Goal: Task Accomplishment & Management: Complete application form

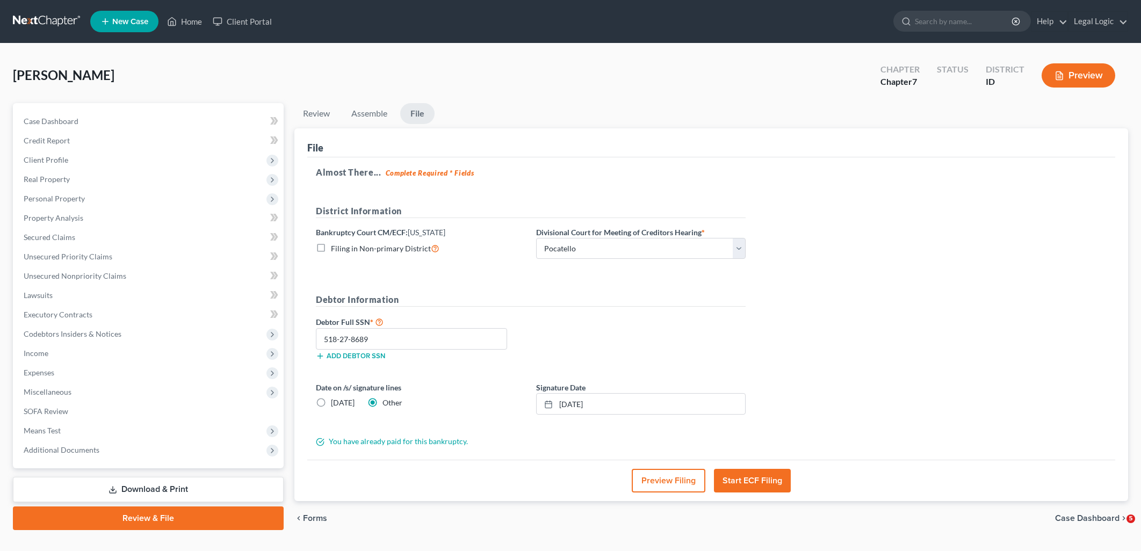
select select "3"
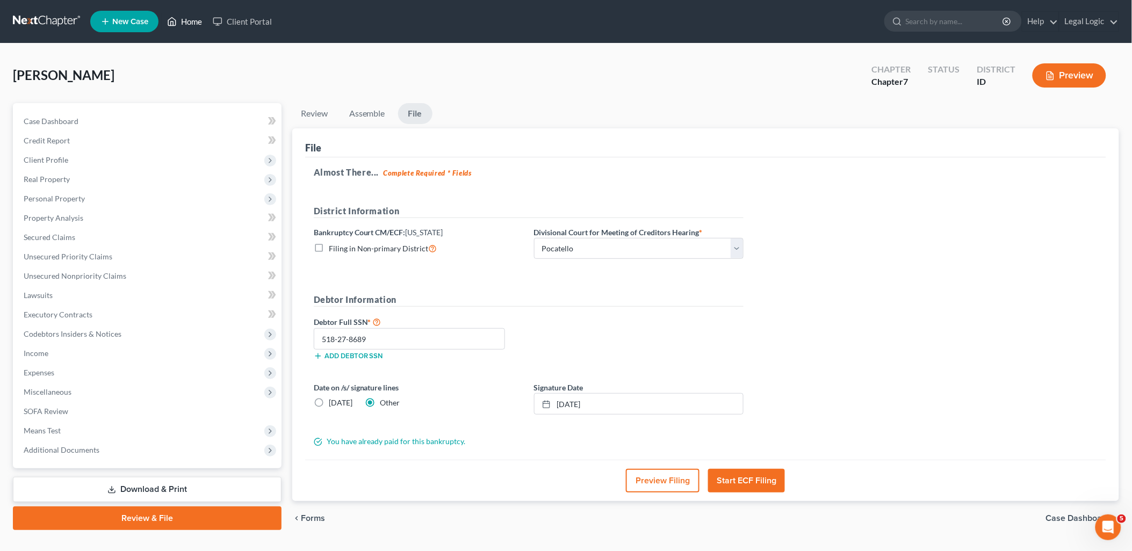
click at [193, 20] on link "Home" at bounding box center [185, 21] width 46 height 19
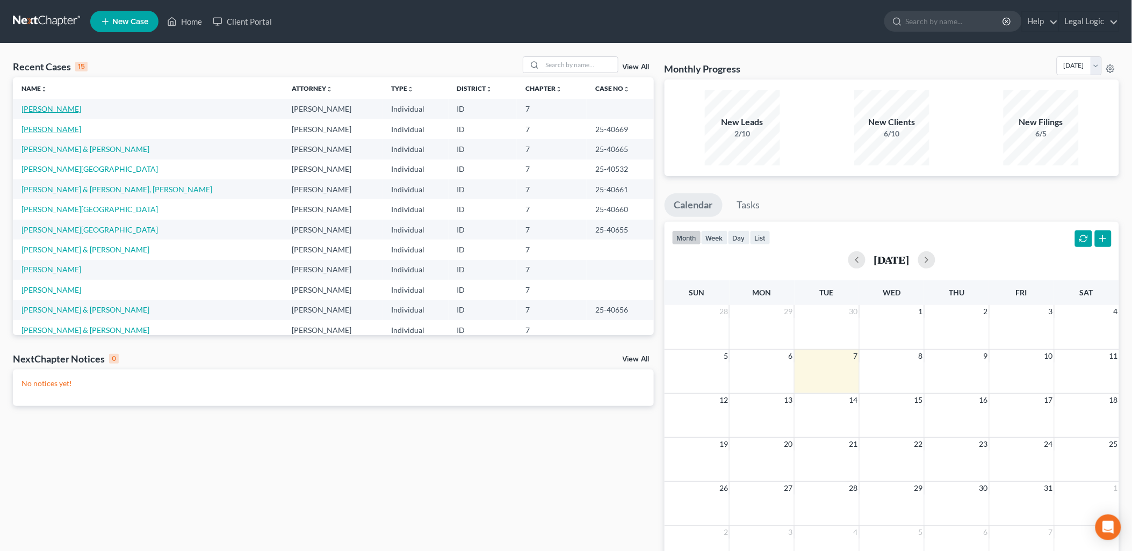
click at [50, 110] on link "[PERSON_NAME]" at bounding box center [51, 108] width 60 height 9
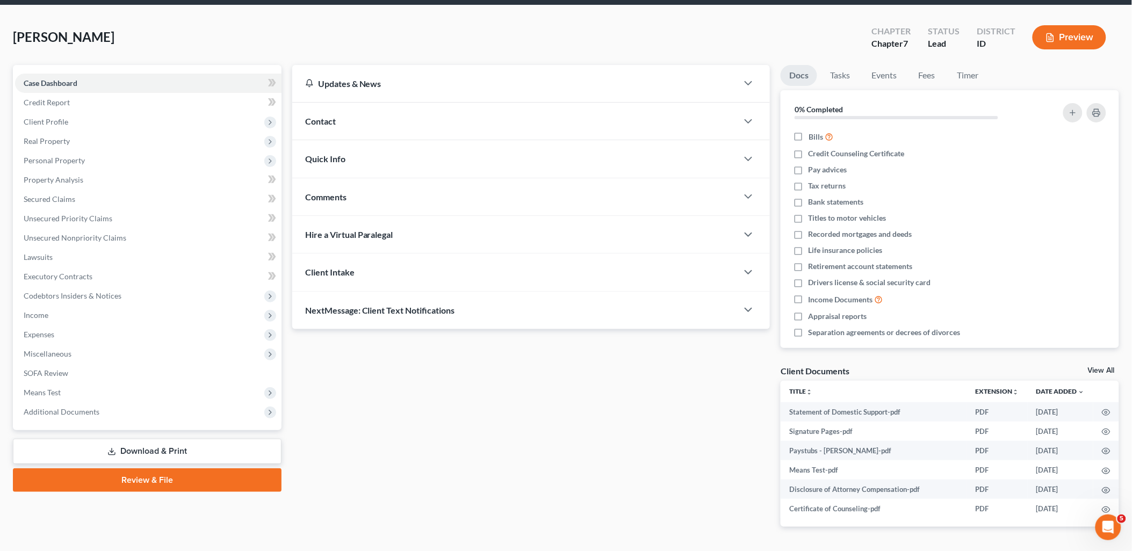
scroll to position [73, 0]
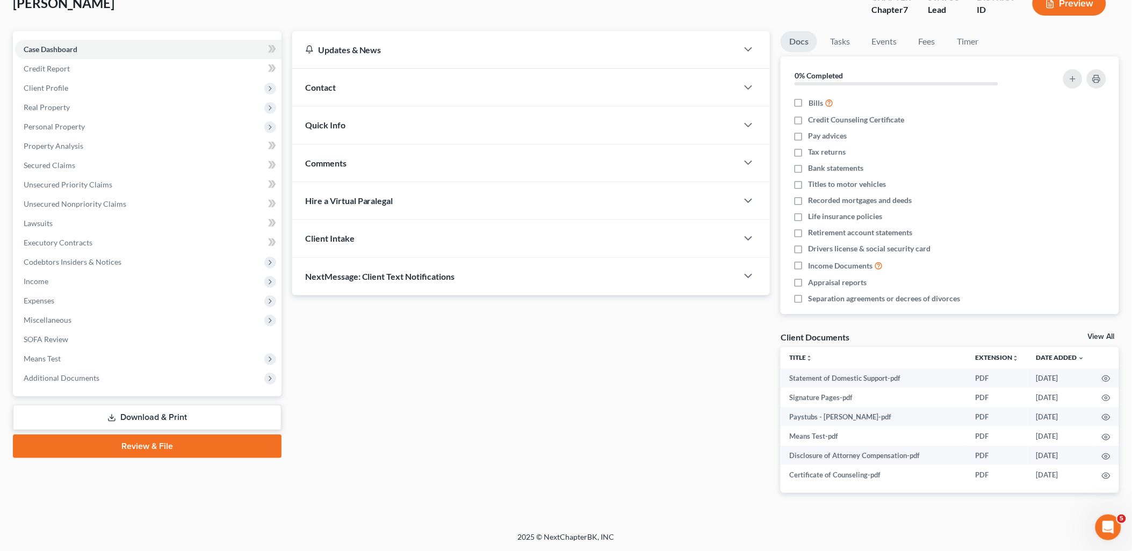
click at [147, 442] on link "Review & File" at bounding box center [147, 447] width 269 height 24
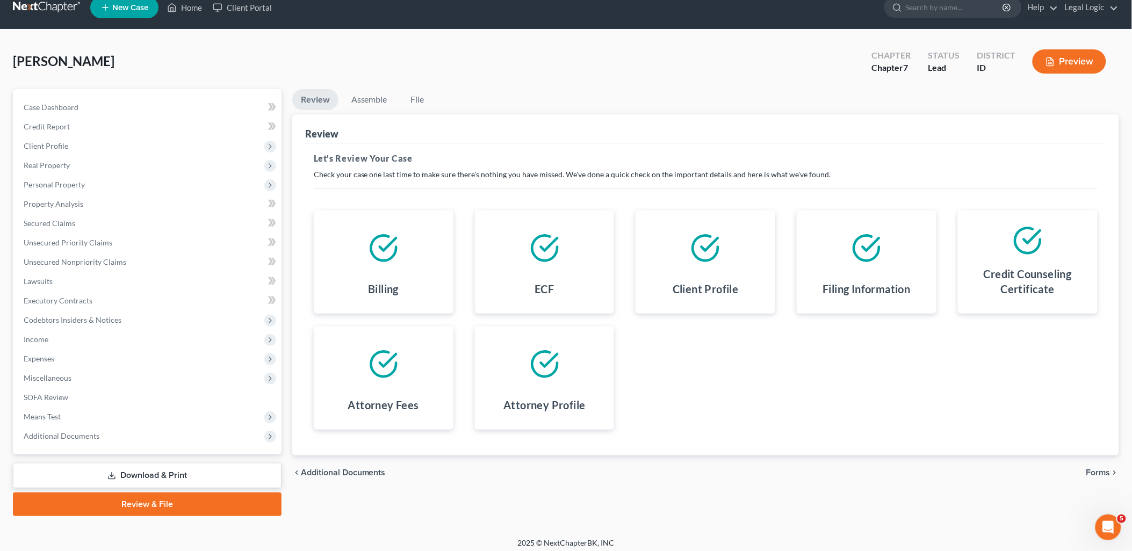
scroll to position [18, 0]
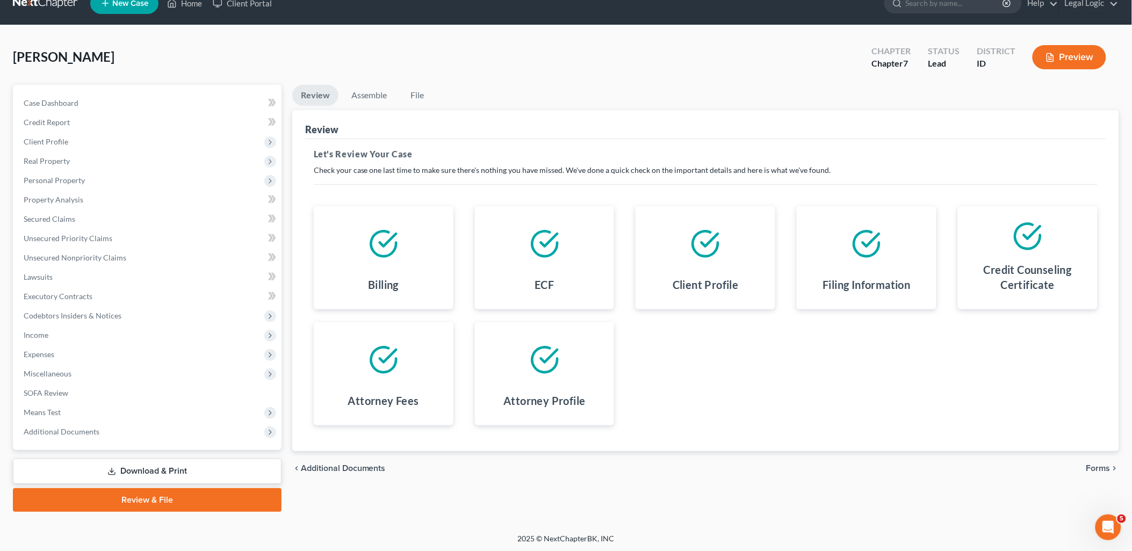
click at [347, 468] on span "Additional Documents" at bounding box center [343, 468] width 85 height 9
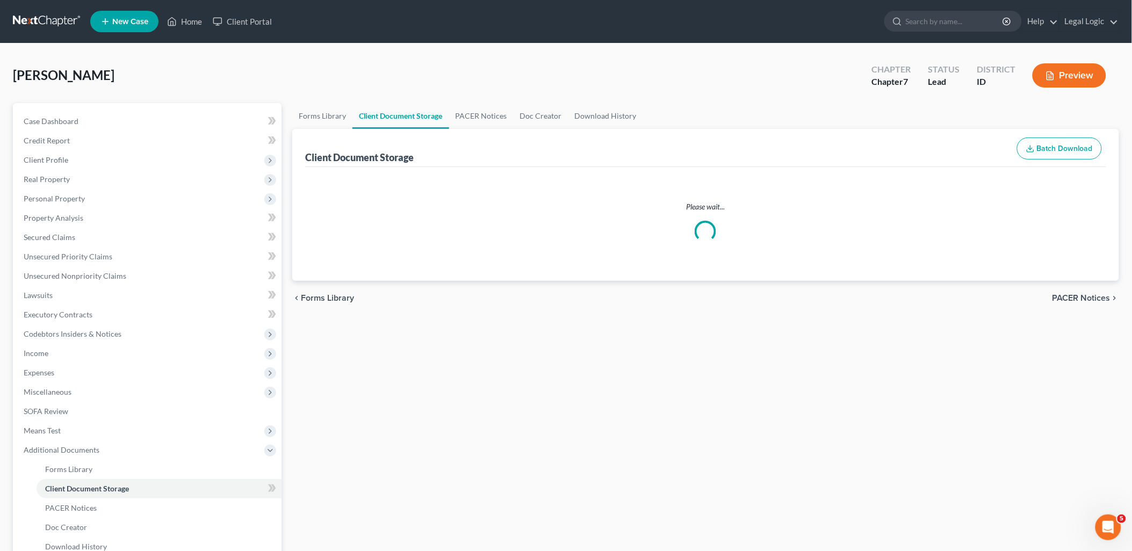
select select "0"
select select "6"
select select "5"
select select "7"
select select "9"
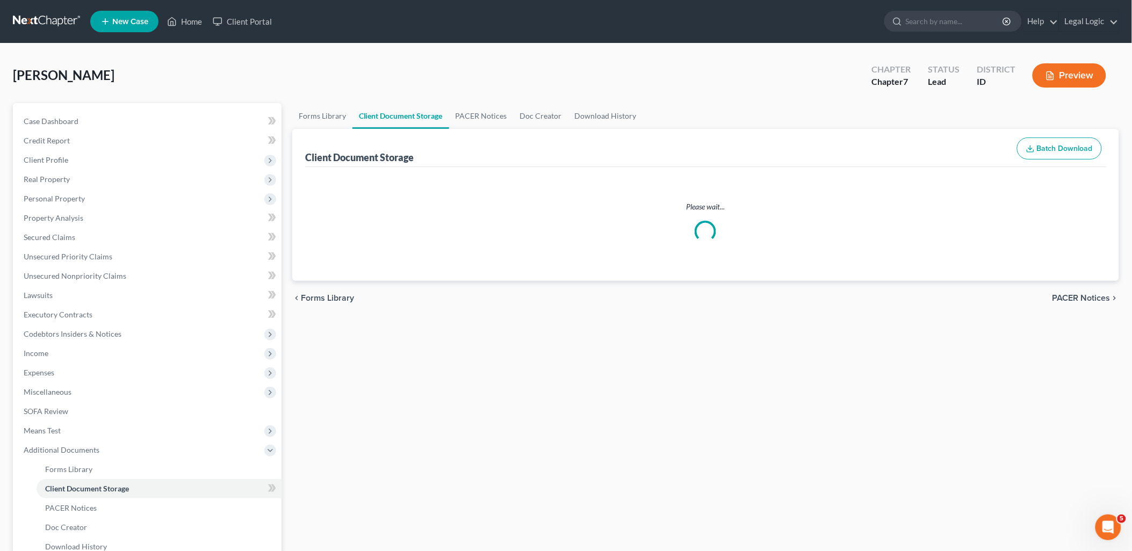
select select "10"
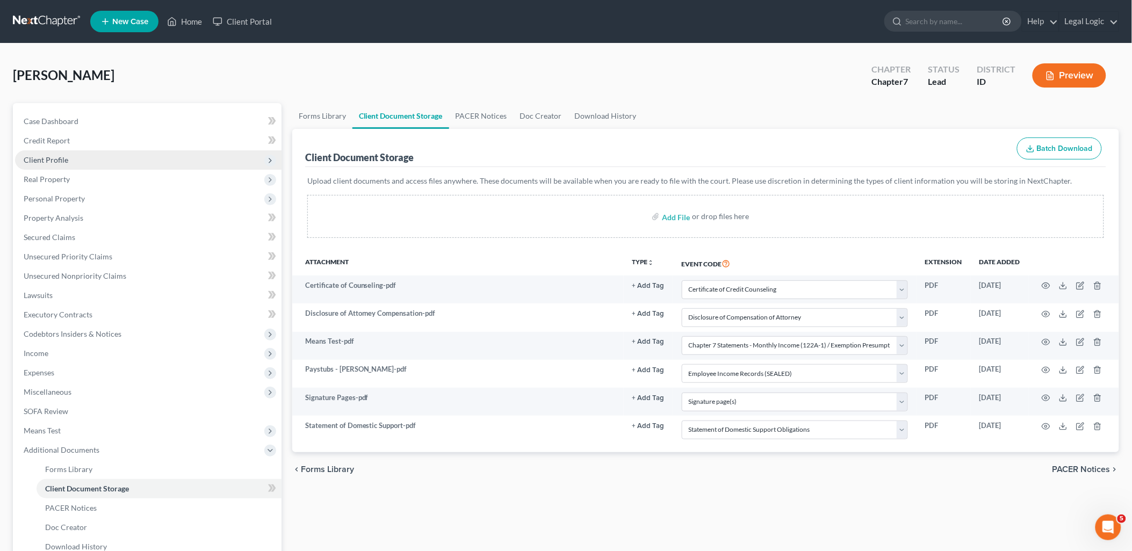
click at [59, 161] on span "Client Profile" at bounding box center [46, 159] width 45 height 9
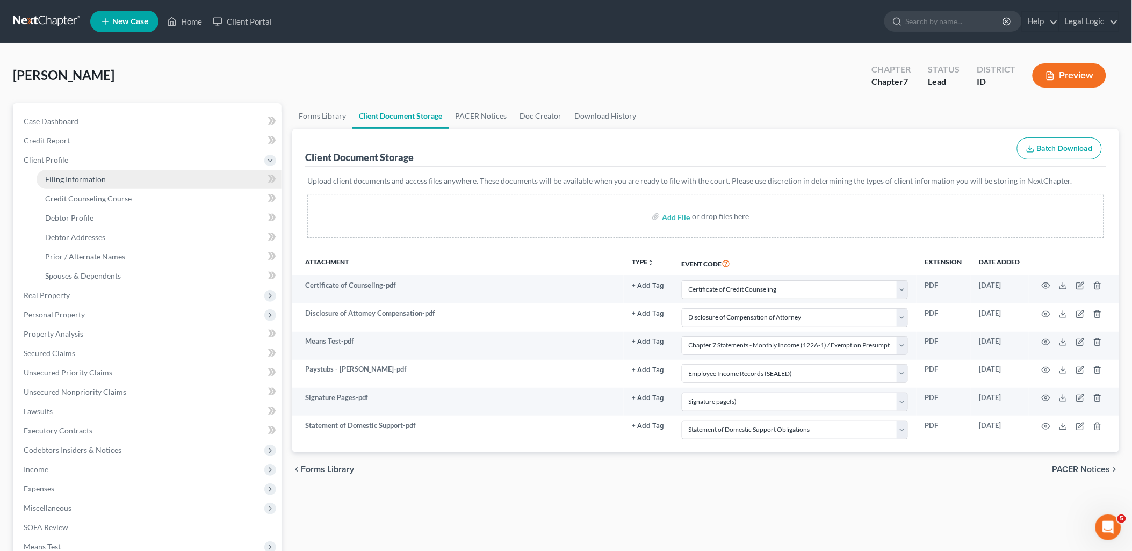
click at [62, 175] on span "Filing Information" at bounding box center [75, 179] width 61 height 9
select select "1"
select select "0"
select select "13"
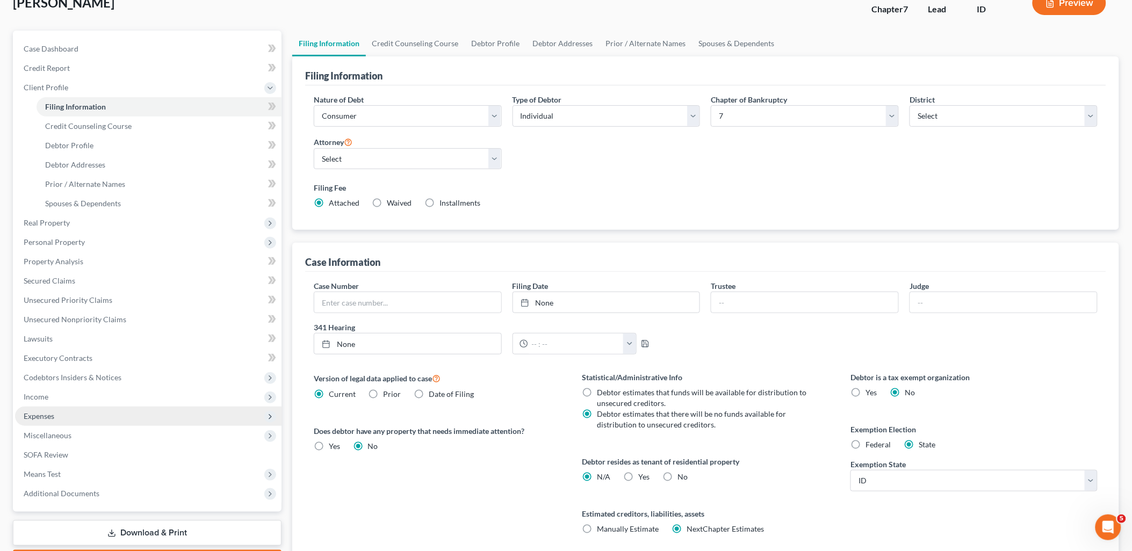
scroll to position [156, 0]
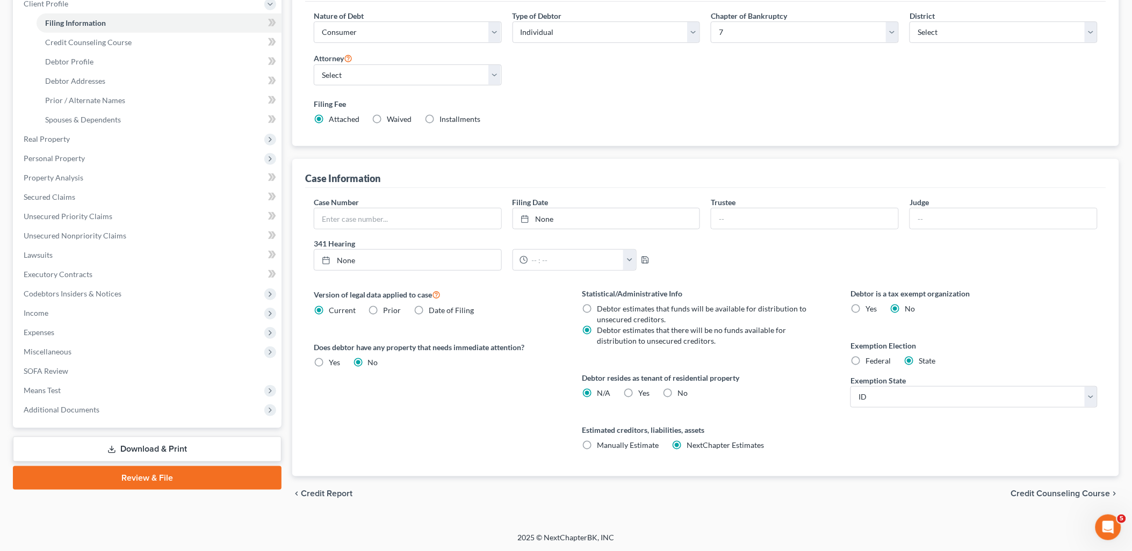
click at [141, 474] on link "Review & File" at bounding box center [147, 478] width 269 height 24
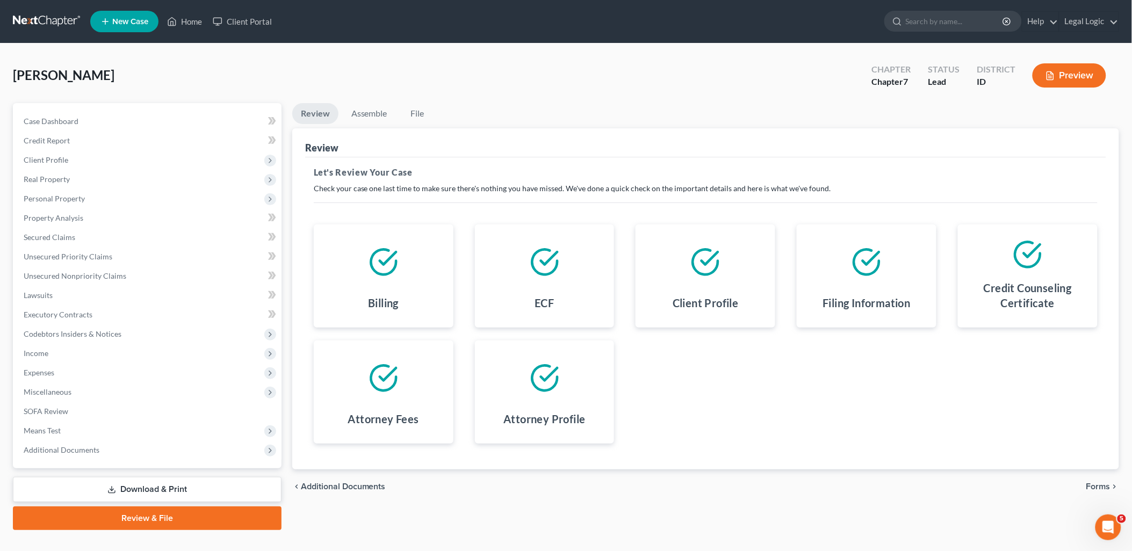
click at [356, 488] on span "Additional Documents" at bounding box center [343, 486] width 85 height 9
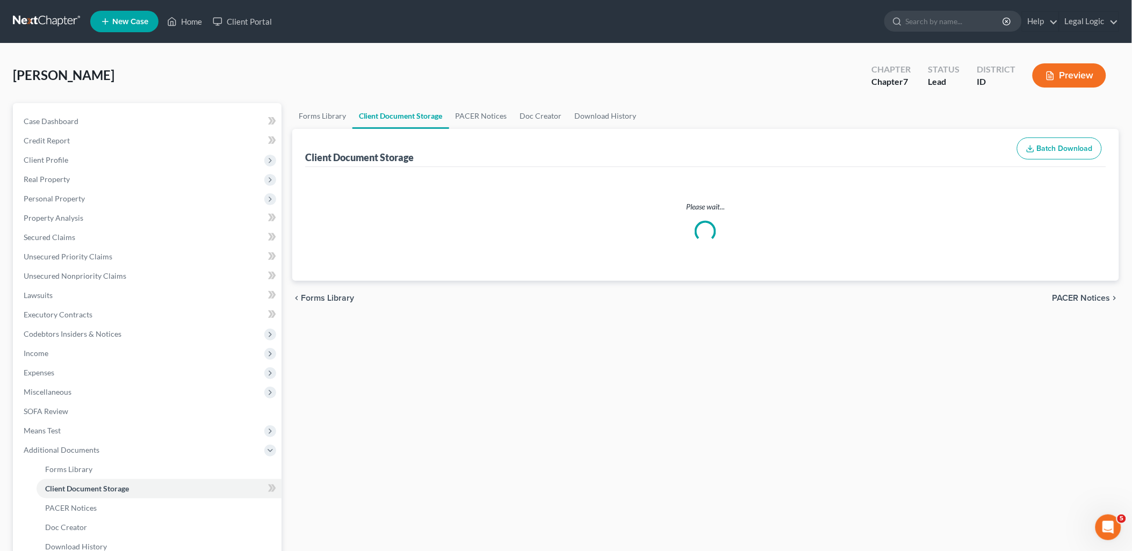
select select "0"
select select "6"
select select "5"
select select "7"
select select "9"
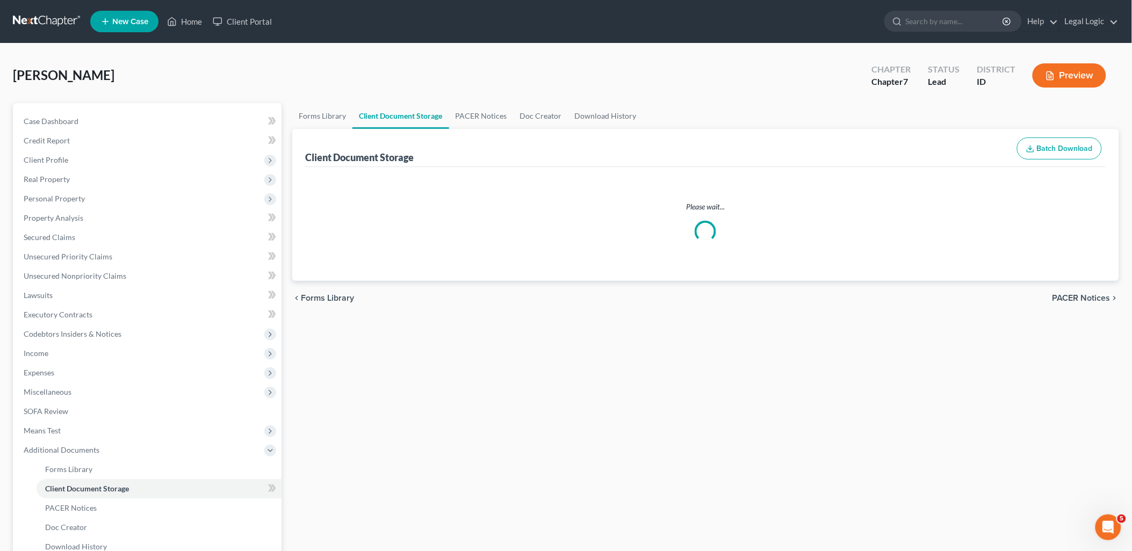
select select "10"
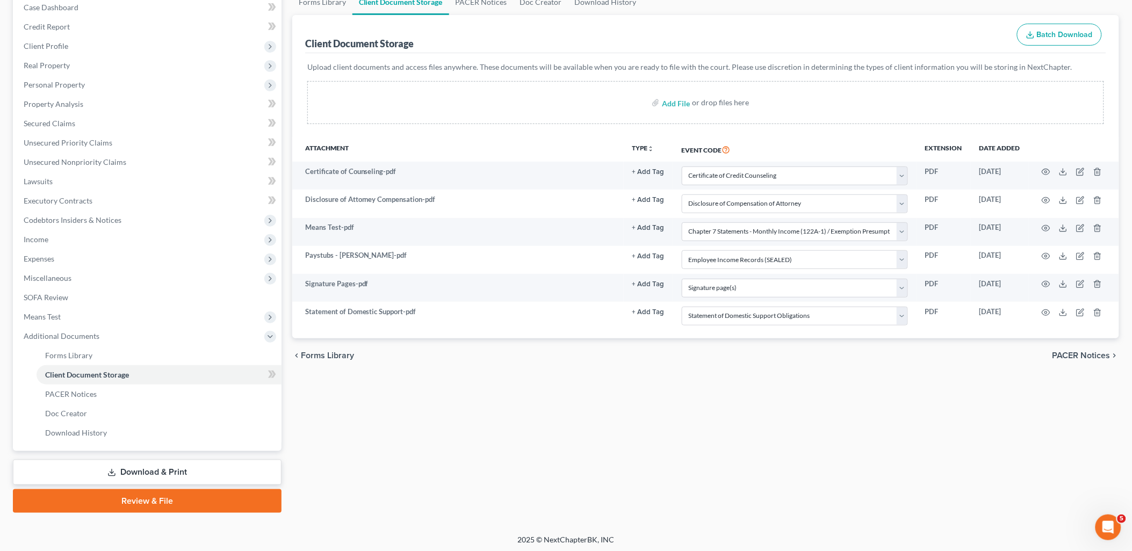
scroll to position [115, 0]
click at [182, 495] on link "Review & File" at bounding box center [147, 500] width 269 height 24
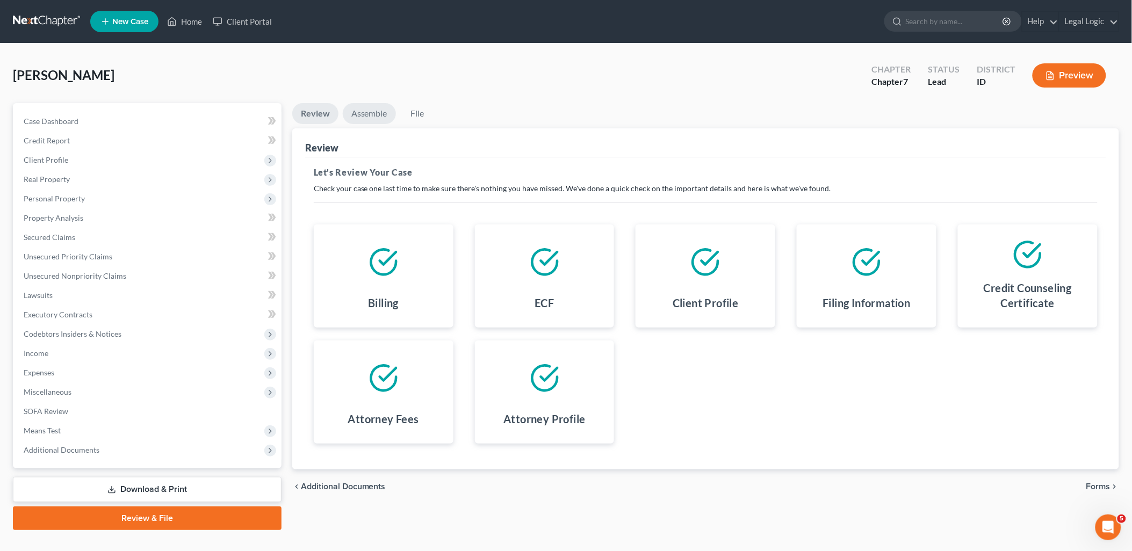
click at [371, 117] on link "Assemble" at bounding box center [369, 113] width 53 height 21
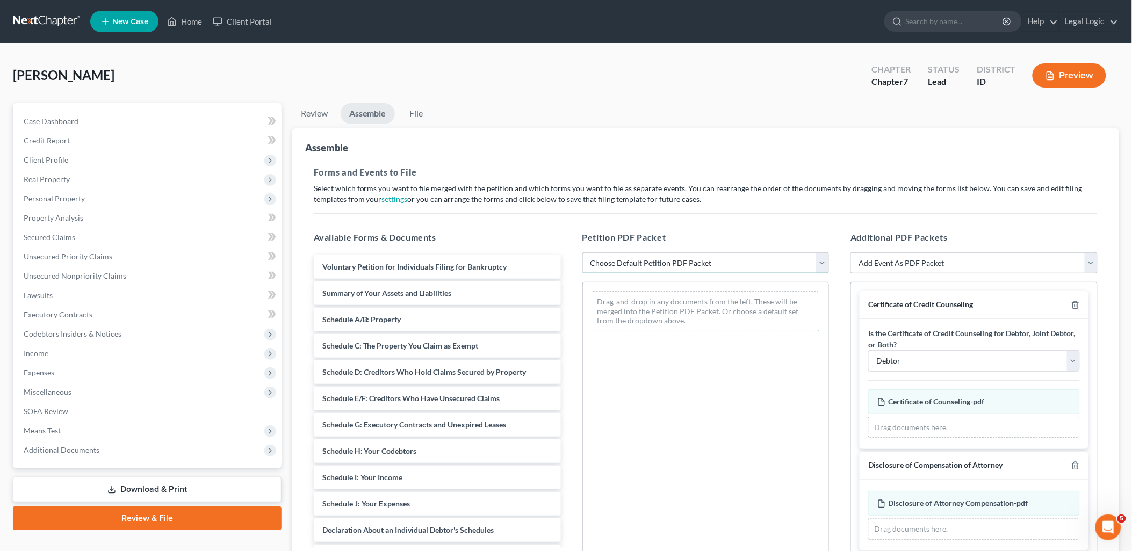
drag, startPoint x: 823, startPoint y: 262, endPoint x: 805, endPoint y: 275, distance: 22.2
click at [824, 259] on select "Choose Default Petition PDF Packet Emergency Filing (Voluntary Petition and Cre…" at bounding box center [705, 263] width 247 height 21
select select "3"
click at [582, 253] on select "Choose Default Petition PDF Packet Emergency Filing (Voluntary Petition and Cre…" at bounding box center [705, 263] width 247 height 21
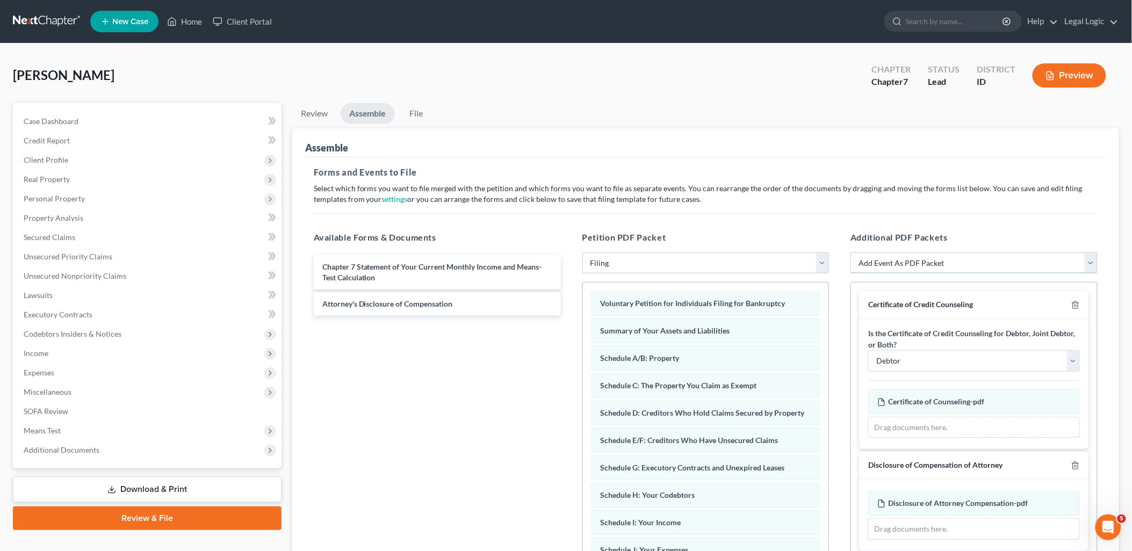
click at [1092, 263] on select "Add Event As PDF Packet Certificate of Credit Counseling Chapter 7 Means Test C…" at bounding box center [973, 263] width 247 height 21
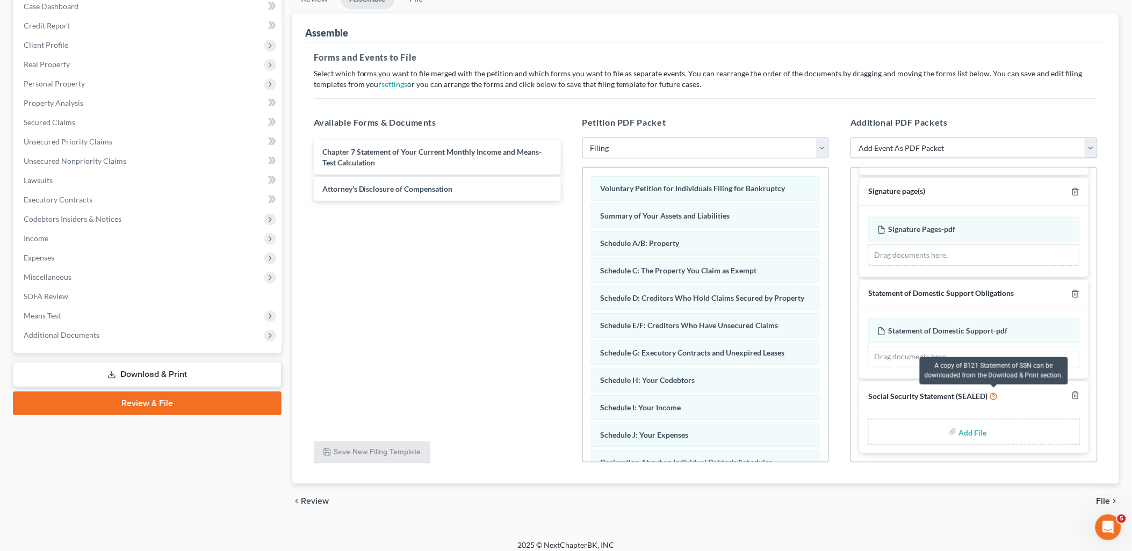
scroll to position [122, 0]
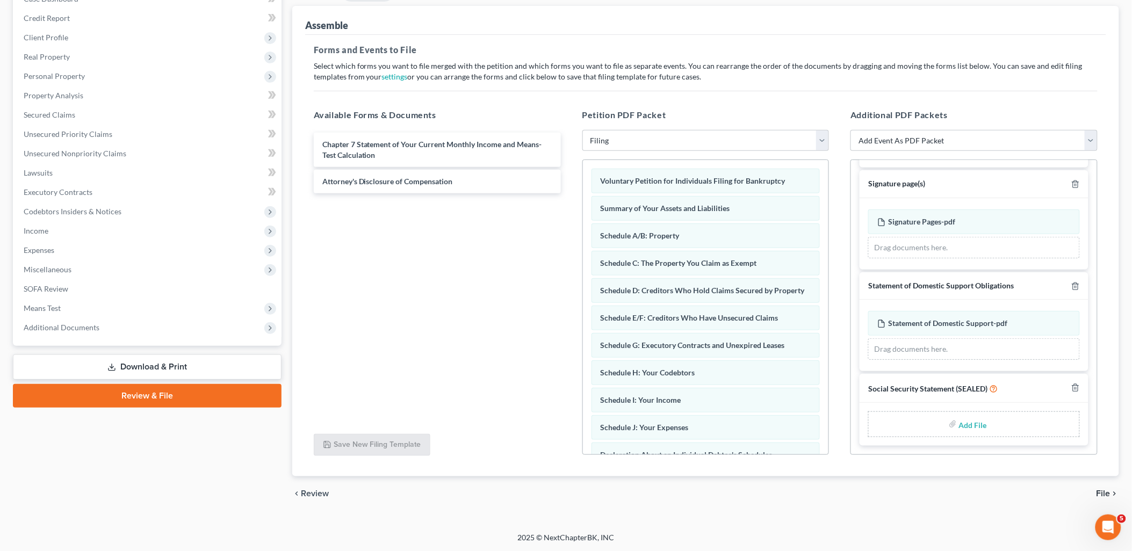
click at [972, 427] on input "file" at bounding box center [972, 424] width 26 height 19
type input "C:\fakepath\Statement of Social Security.pdf"
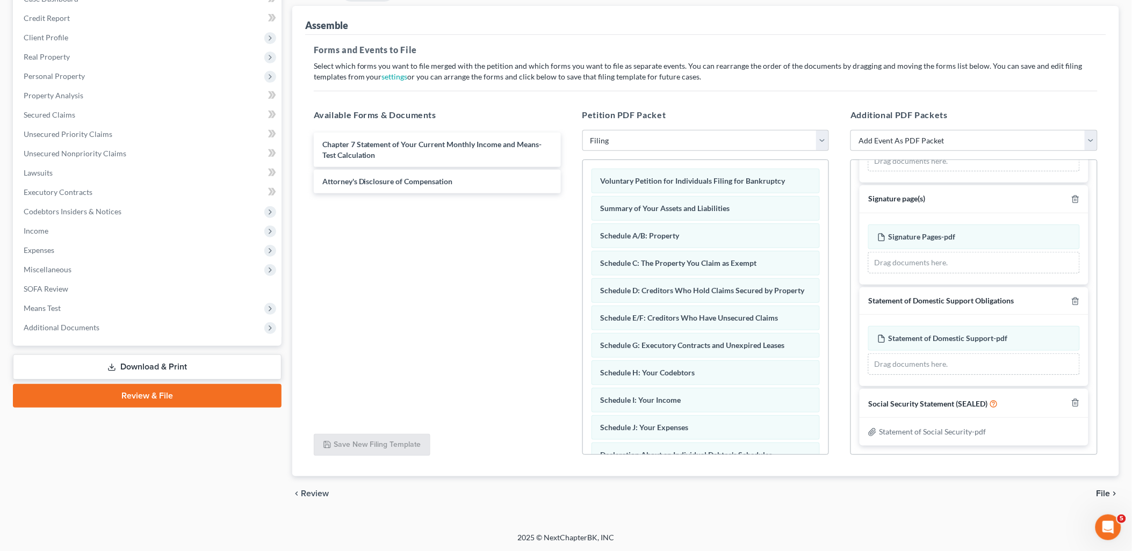
click at [1100, 493] on span "File" at bounding box center [1103, 493] width 14 height 9
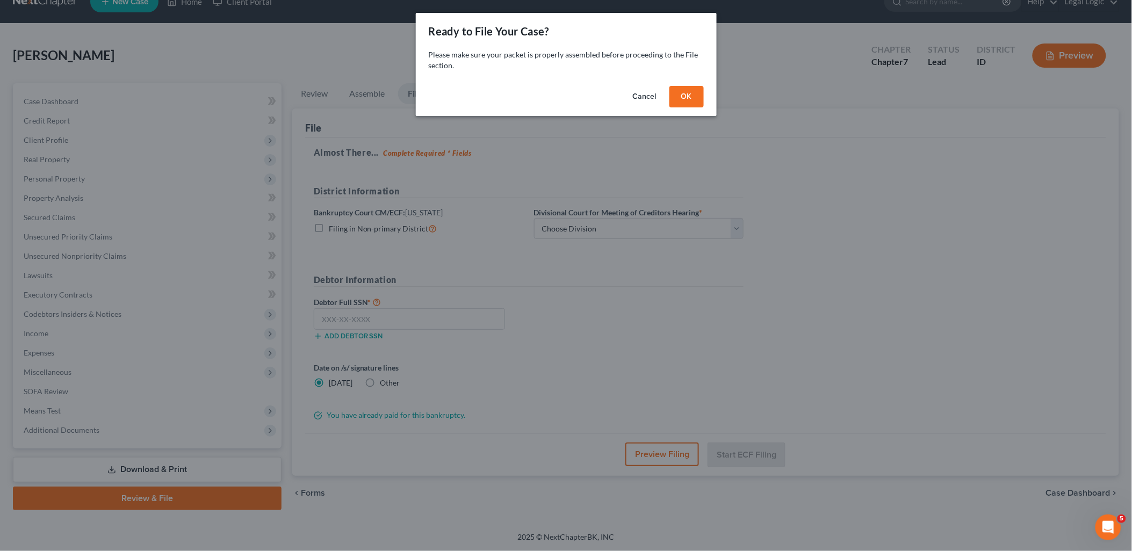
scroll to position [19, 0]
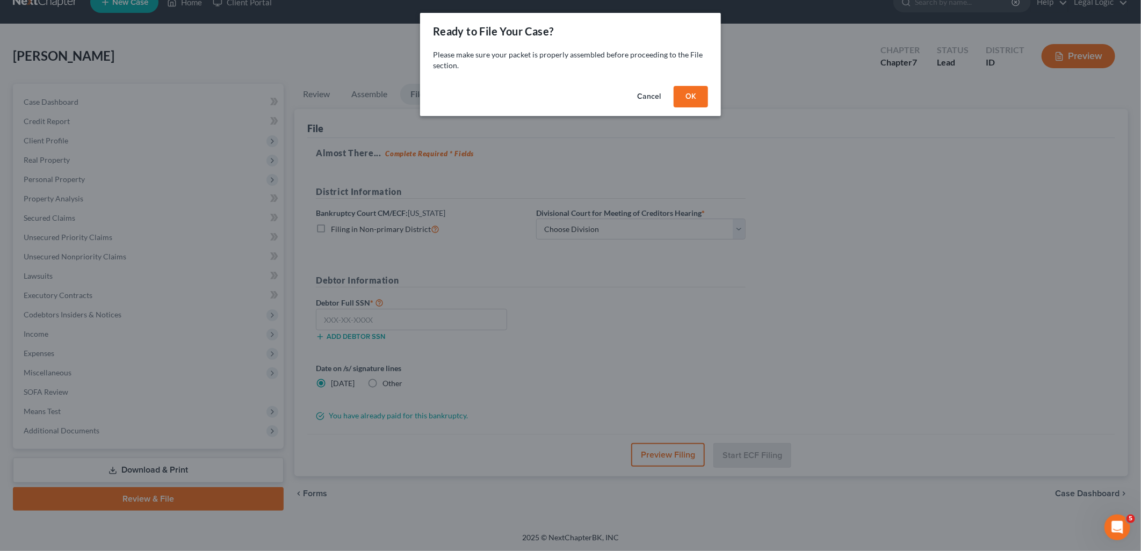
click at [688, 88] on button "OK" at bounding box center [691, 96] width 34 height 21
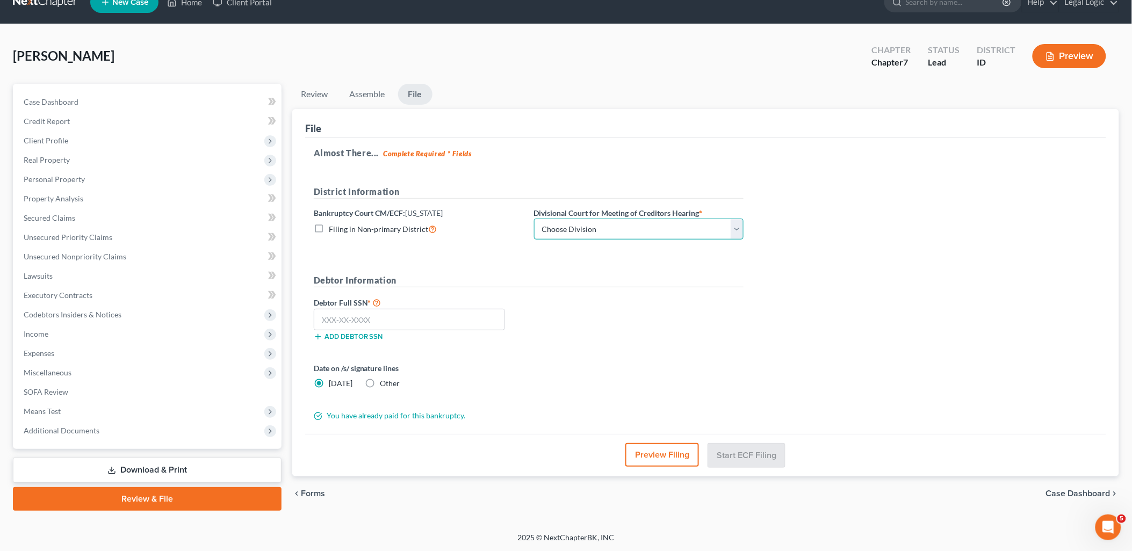
click at [736, 225] on select "Choose Division Boise Coeur d'Alene Moscow Pocatello Twin Falls" at bounding box center [639, 229] width 210 height 21
select select "3"
click at [534, 219] on select "Choose Division Boise Coeur d'Alene Moscow Pocatello Twin Falls" at bounding box center [639, 229] width 210 height 21
drag, startPoint x: 410, startPoint y: 328, endPoint x: 406, endPoint y: 338, distance: 11.3
click at [409, 327] on input "text" at bounding box center [409, 319] width 191 height 21
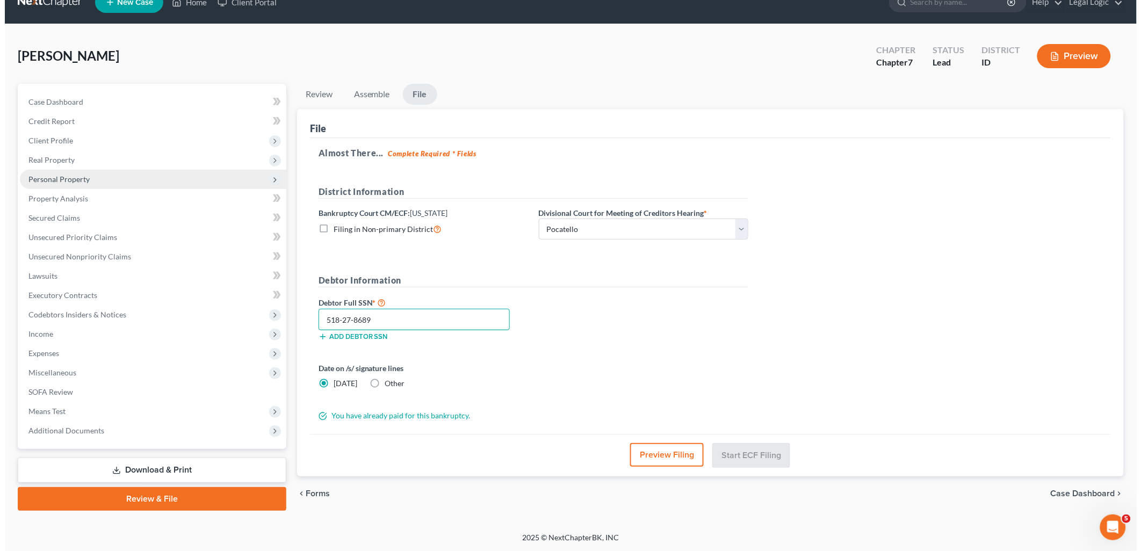
scroll to position [18, 0]
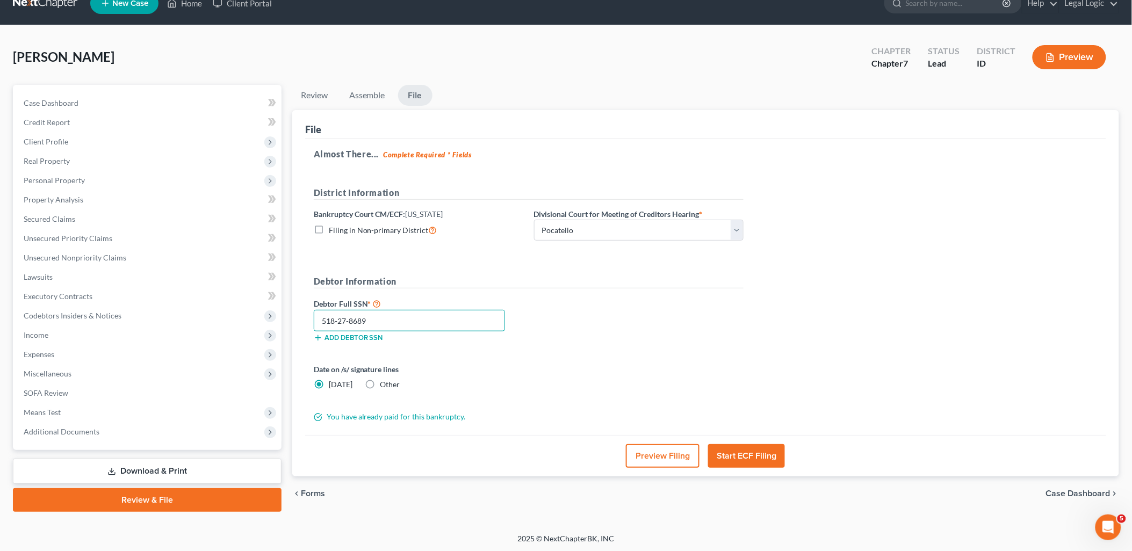
type input "518-27-8689"
click at [380, 387] on label "Other" at bounding box center [390, 384] width 20 height 11
click at [385, 386] on input "Other" at bounding box center [388, 382] width 7 height 7
radio input "true"
radio input "false"
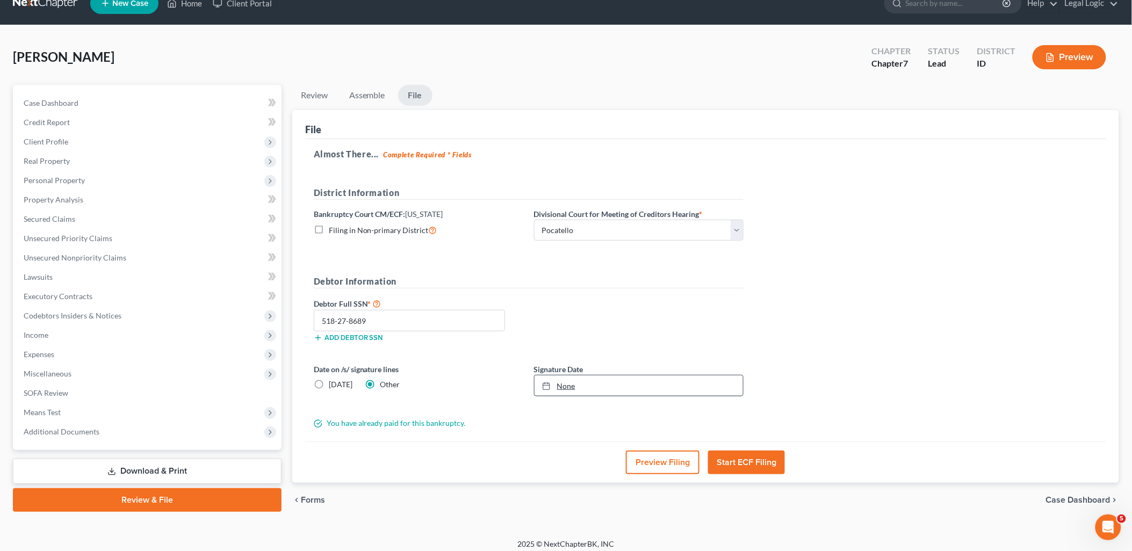
type input "10/7/2025"
click at [573, 387] on link "None" at bounding box center [639, 386] width 208 height 20
click at [742, 460] on button "Start ECF Filing" at bounding box center [746, 463] width 77 height 24
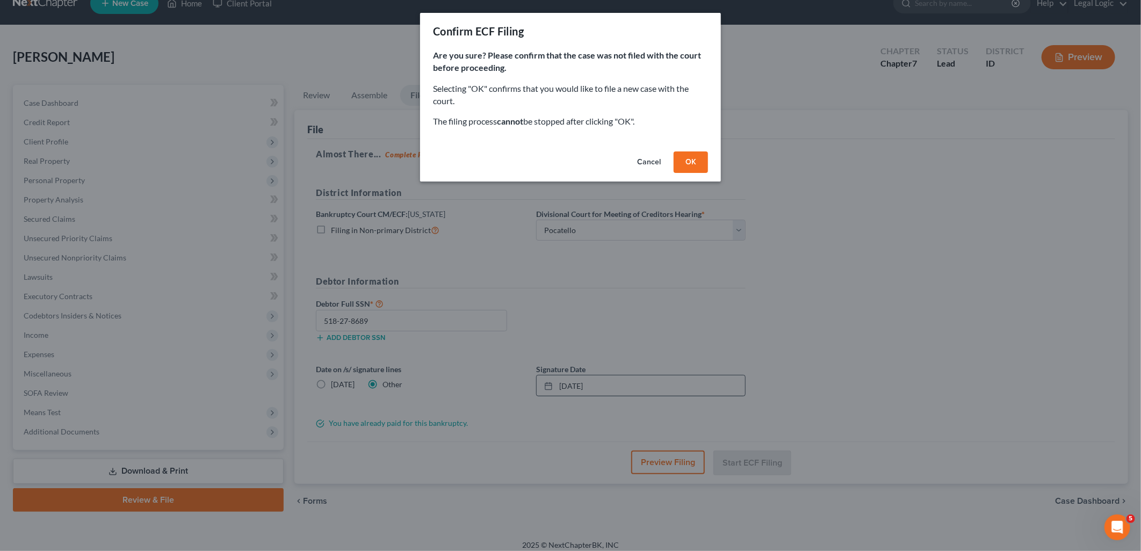
click at [692, 158] on button "OK" at bounding box center [691, 162] width 34 height 21
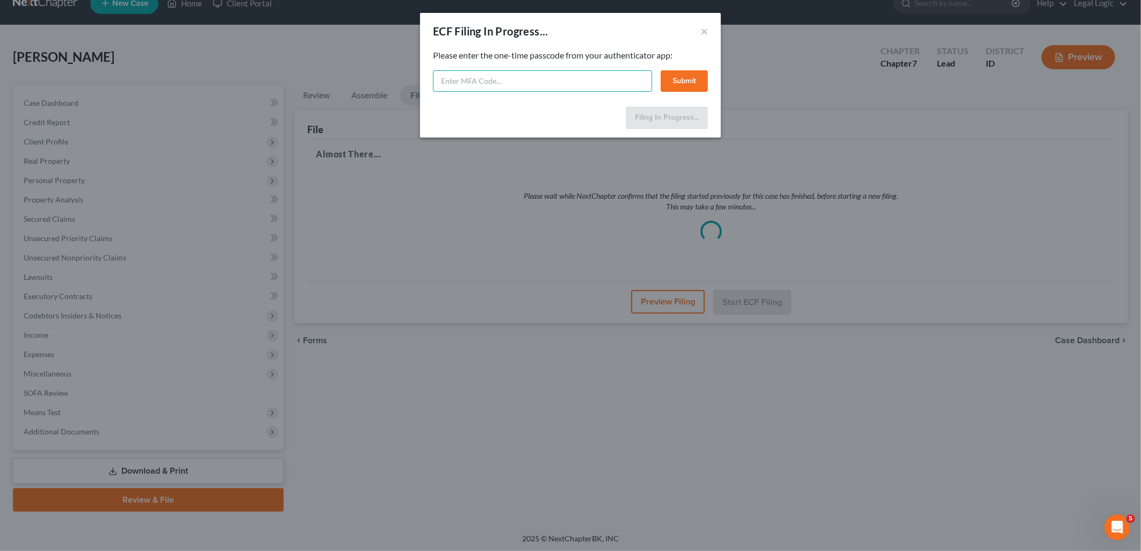
drag, startPoint x: 529, startPoint y: 83, endPoint x: 525, endPoint y: 91, distance: 8.9
click at [529, 83] on input "text" at bounding box center [542, 80] width 219 height 21
type input "248430"
click at [684, 79] on button "Submit" at bounding box center [684, 80] width 47 height 21
